Goal: Task Accomplishment & Management: Use online tool/utility

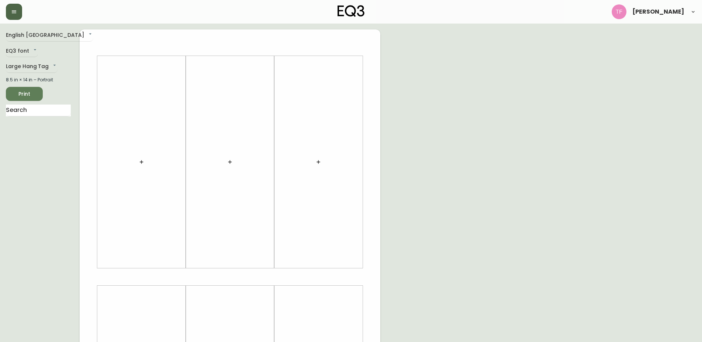
click at [14, 15] on button "button" at bounding box center [14, 12] width 16 height 16
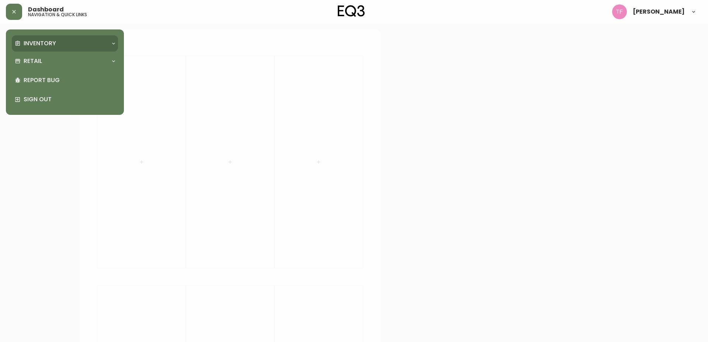
click at [30, 39] on p "Inventory" at bounding box center [40, 43] width 32 height 8
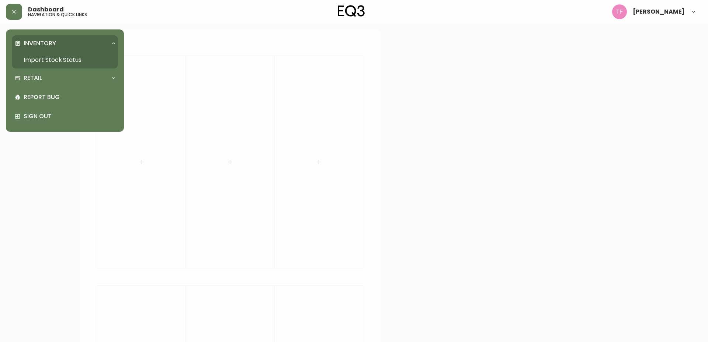
click at [45, 60] on link "Import Stock Status" at bounding box center [65, 60] width 106 height 17
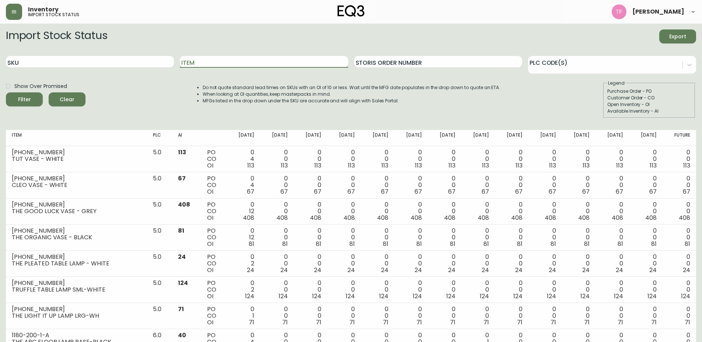
click at [244, 62] on input "Item" at bounding box center [264, 62] width 168 height 12
type input "homework"
click at [6, 92] on button "Filter" at bounding box center [24, 99] width 37 height 14
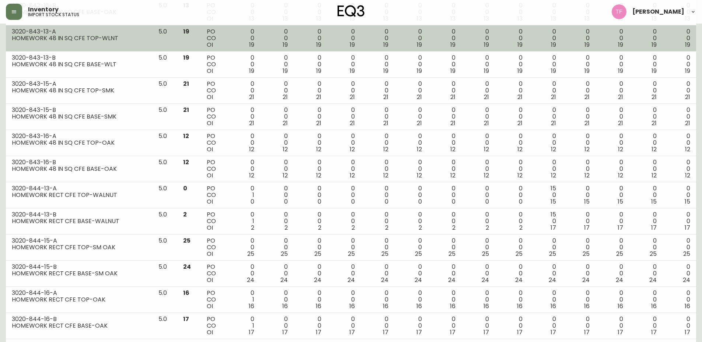
scroll to position [553, 0]
